Goal: Find specific page/section: Find specific page/section

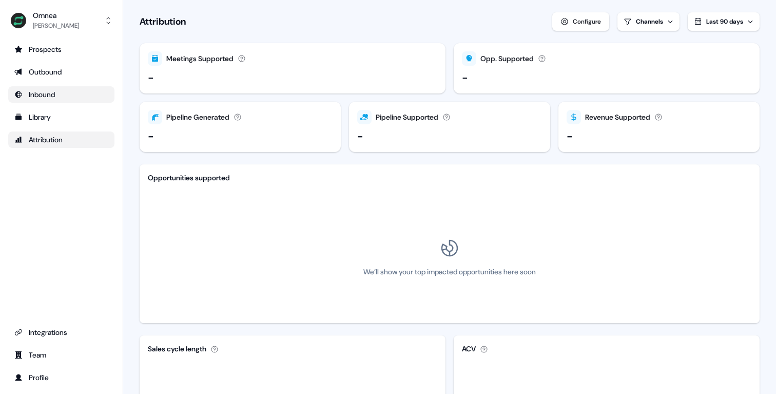
click at [49, 91] on div "Inbound" at bounding box center [61, 94] width 94 height 10
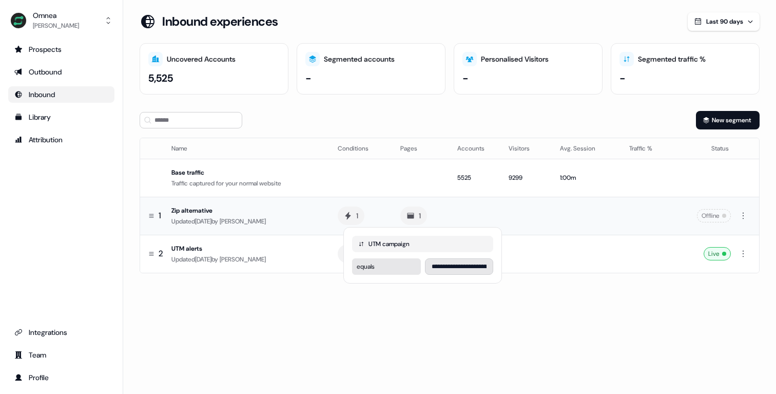
click at [320, 216] on div "Updated [DATE] by [PERSON_NAME]" at bounding box center [246, 221] width 150 height 10
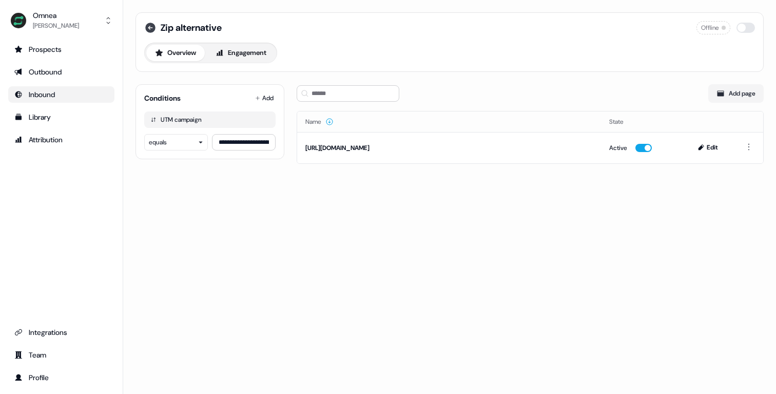
click at [148, 25] on icon at bounding box center [150, 28] width 10 height 10
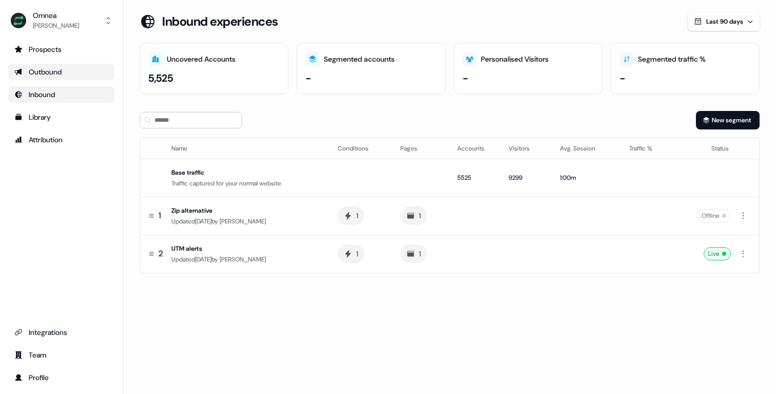
click at [47, 71] on div "Outbound" at bounding box center [61, 72] width 94 height 10
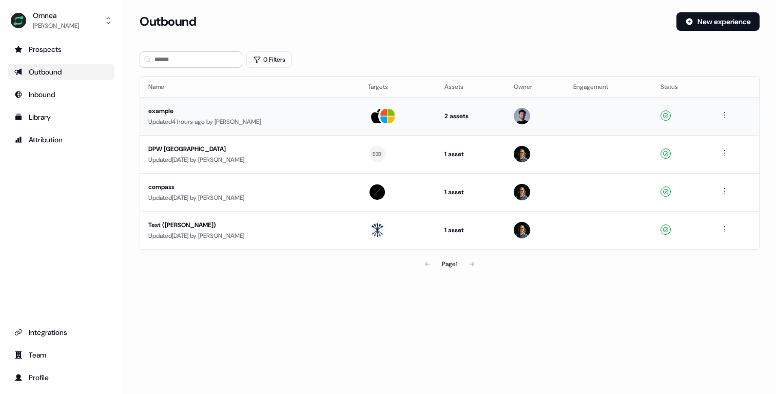
click at [236, 117] on div "Updated 4 hours ago by [PERSON_NAME]" at bounding box center [249, 121] width 203 height 10
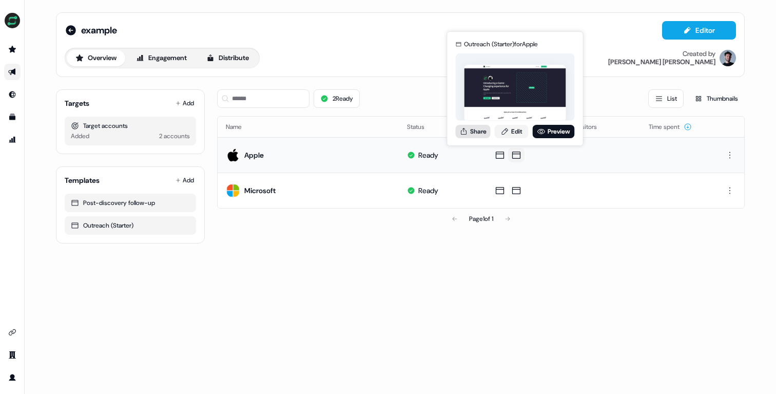
click at [474, 131] on button "Share" at bounding box center [473, 131] width 35 height 13
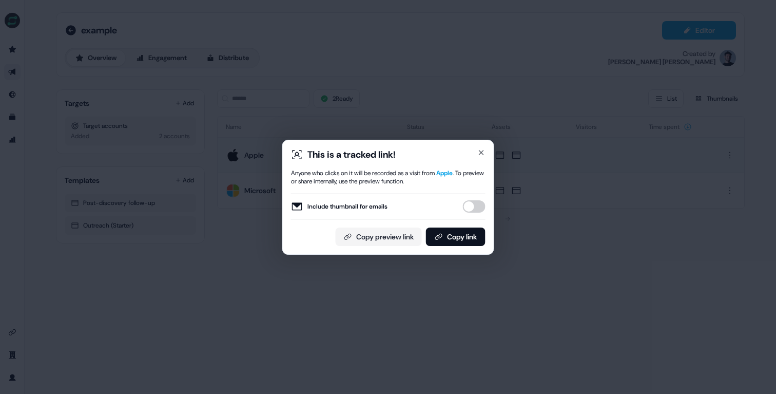
click at [467, 202] on button "Include thumbnail for emails" at bounding box center [474, 206] width 23 height 12
click at [480, 150] on icon "button" at bounding box center [481, 152] width 8 height 8
